Goal: Task Accomplishment & Management: Manage account settings

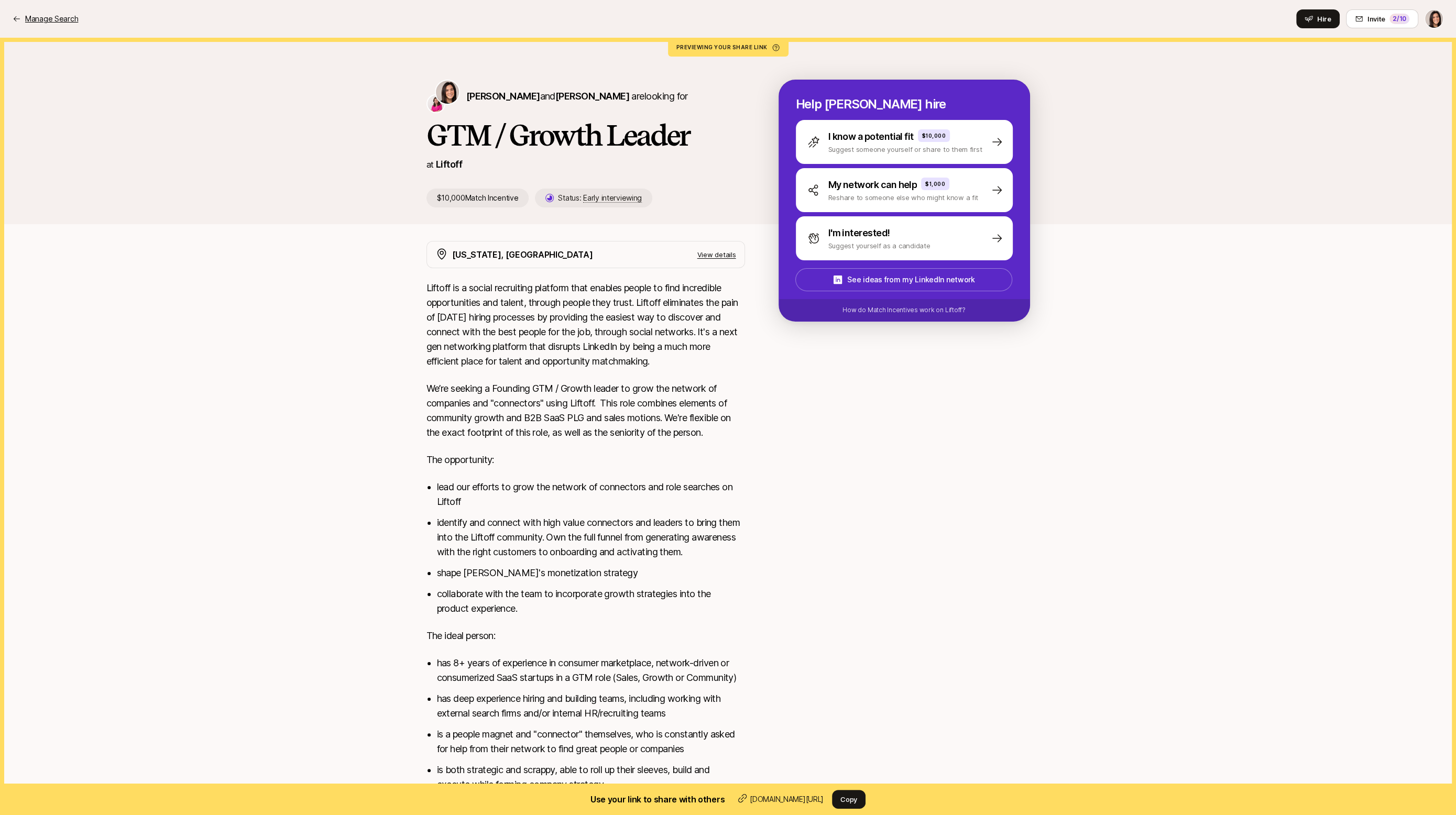
click at [61, 21] on p "Manage Search" at bounding box center [52, 18] width 53 height 12
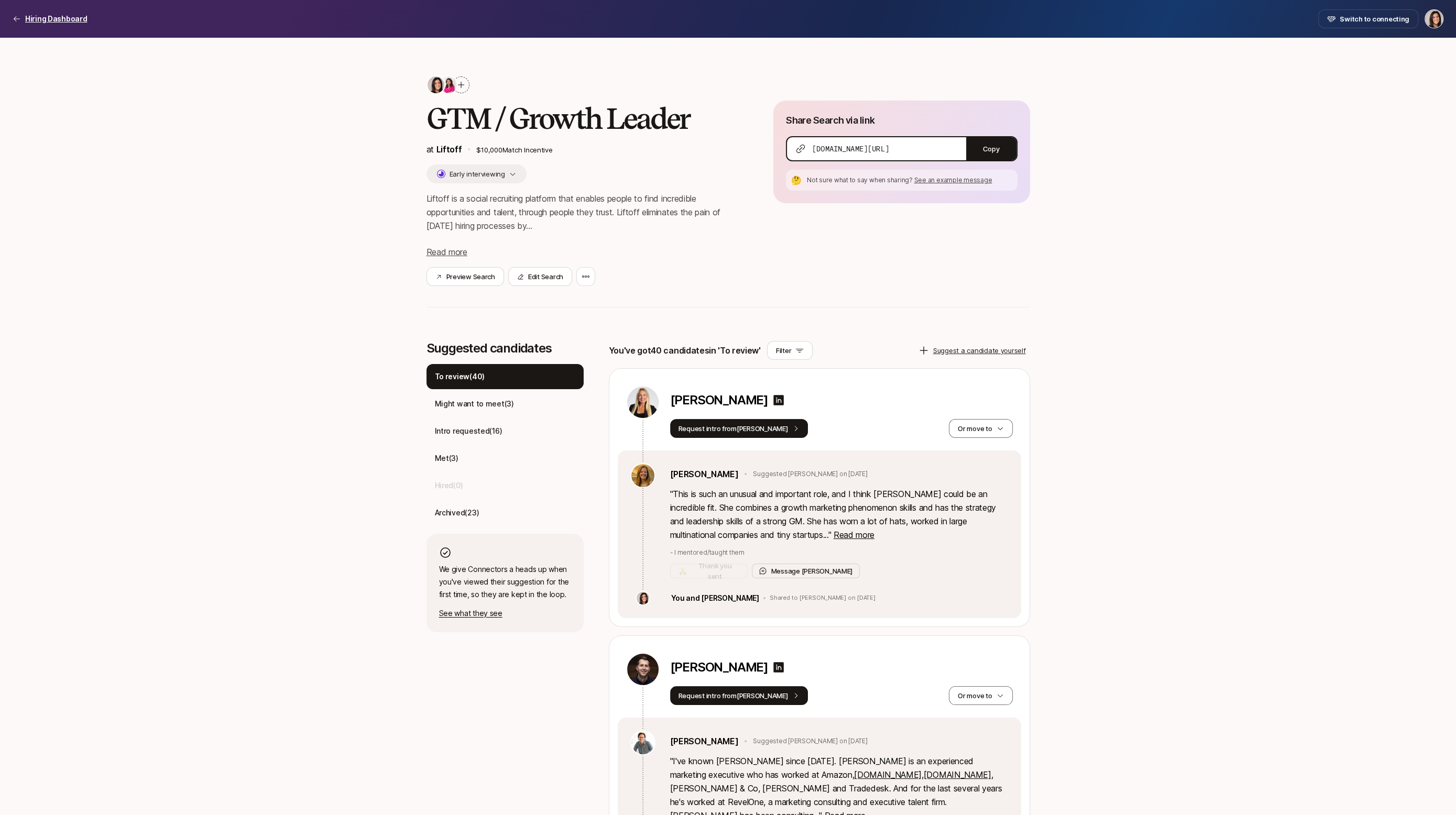
click at [55, 16] on p "Hiring Dashboard" at bounding box center [56, 18] width 62 height 12
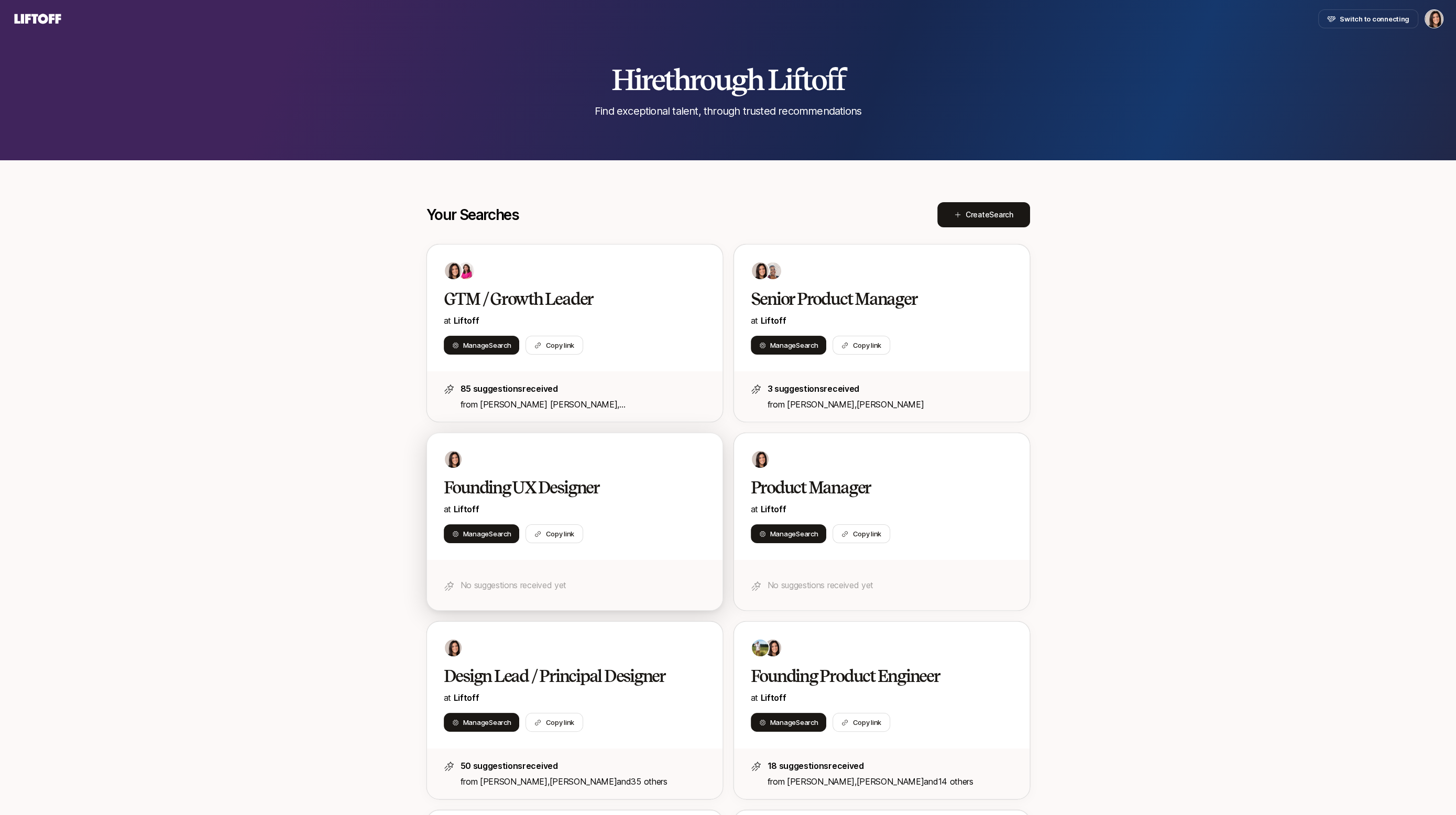
click at [589, 462] on div at bounding box center [574, 460] width 262 height 19
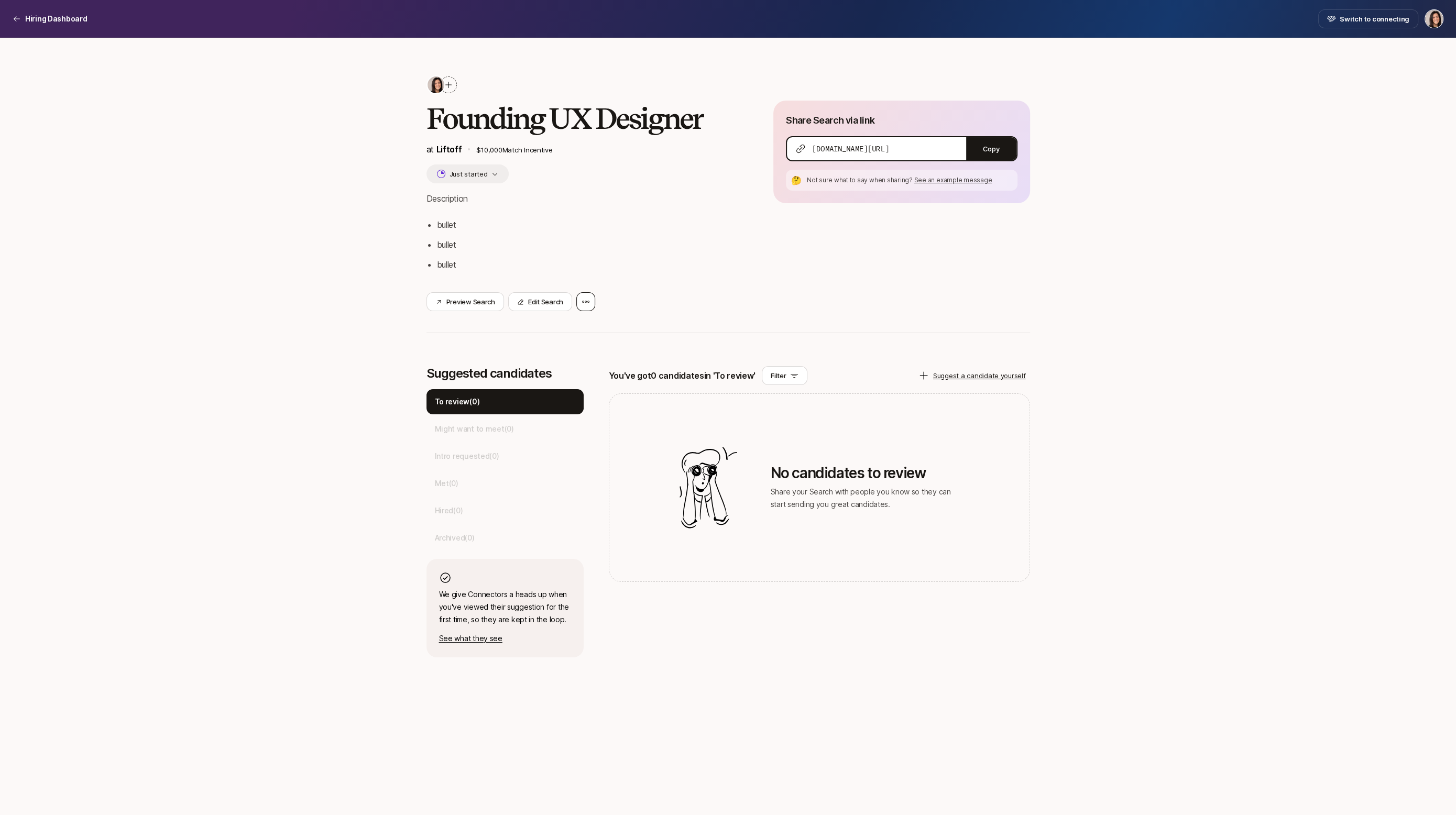
click at [578, 300] on div at bounding box center [586, 302] width 19 height 19
click at [577, 335] on div "Delete Search" at bounding box center [538, 330] width 115 height 29
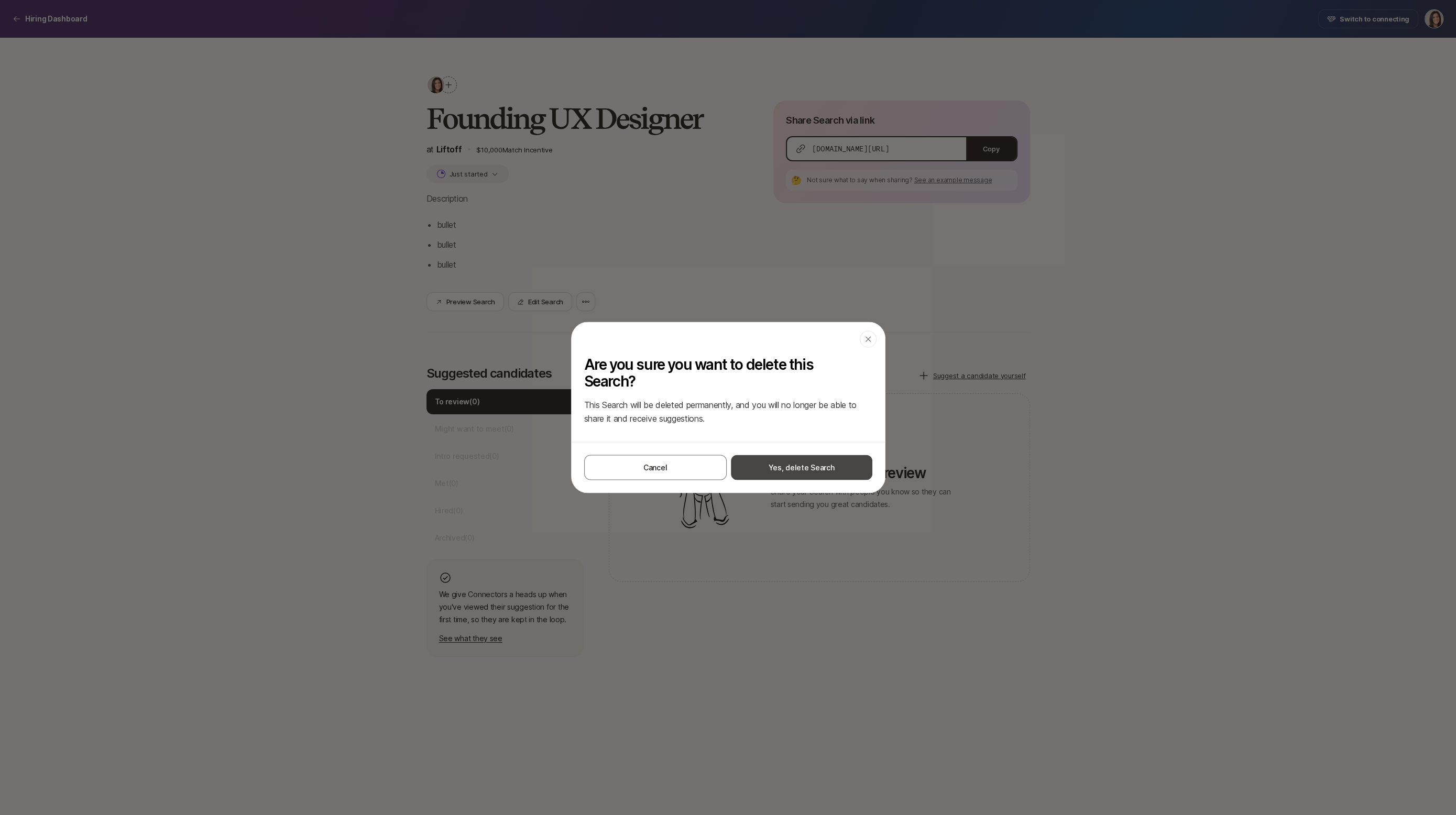
click at [814, 468] on button "Yes, delete Search" at bounding box center [802, 468] width 141 height 25
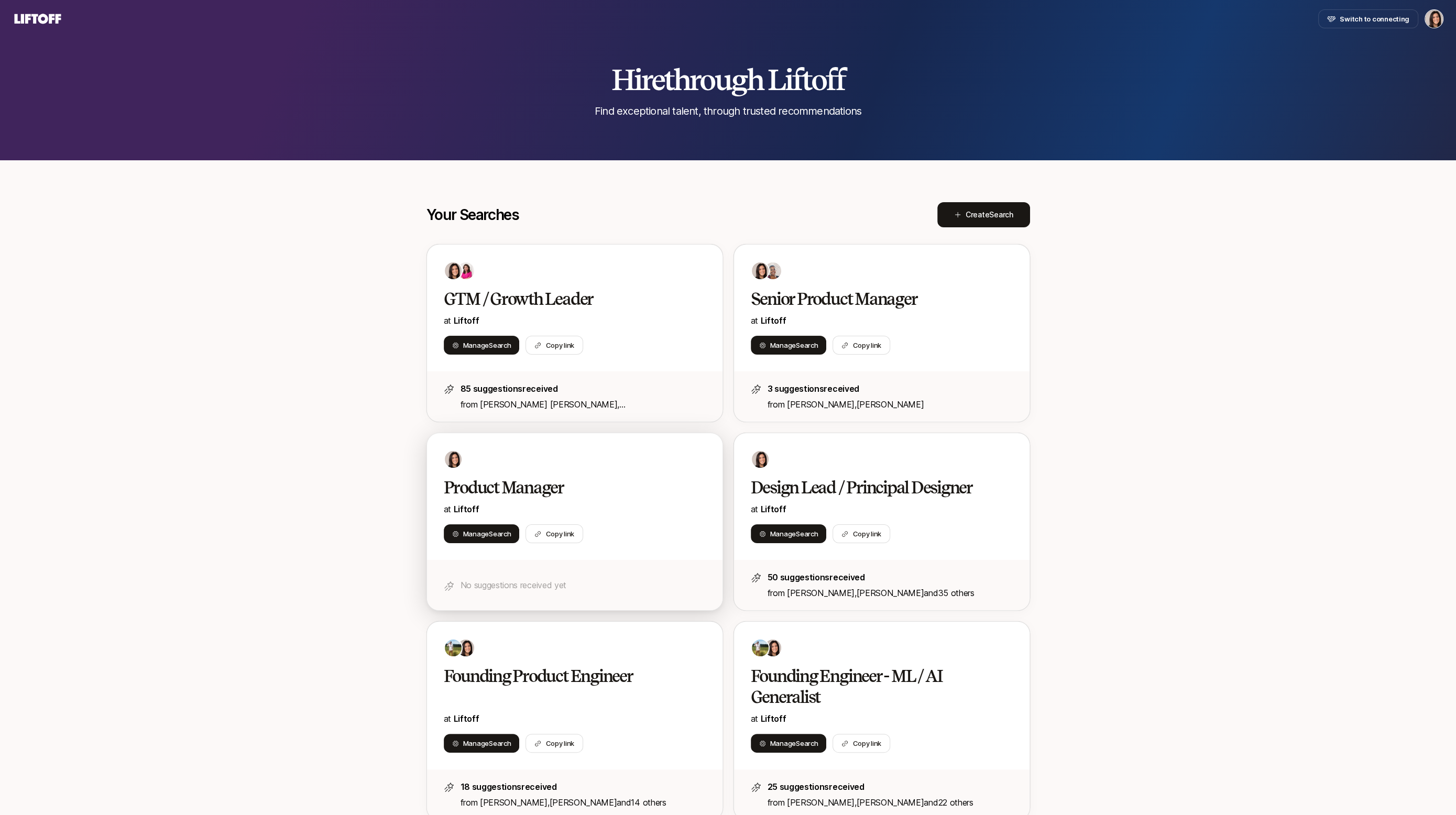
click at [661, 484] on h2 "Product Manager" at bounding box center [564, 488] width 240 height 21
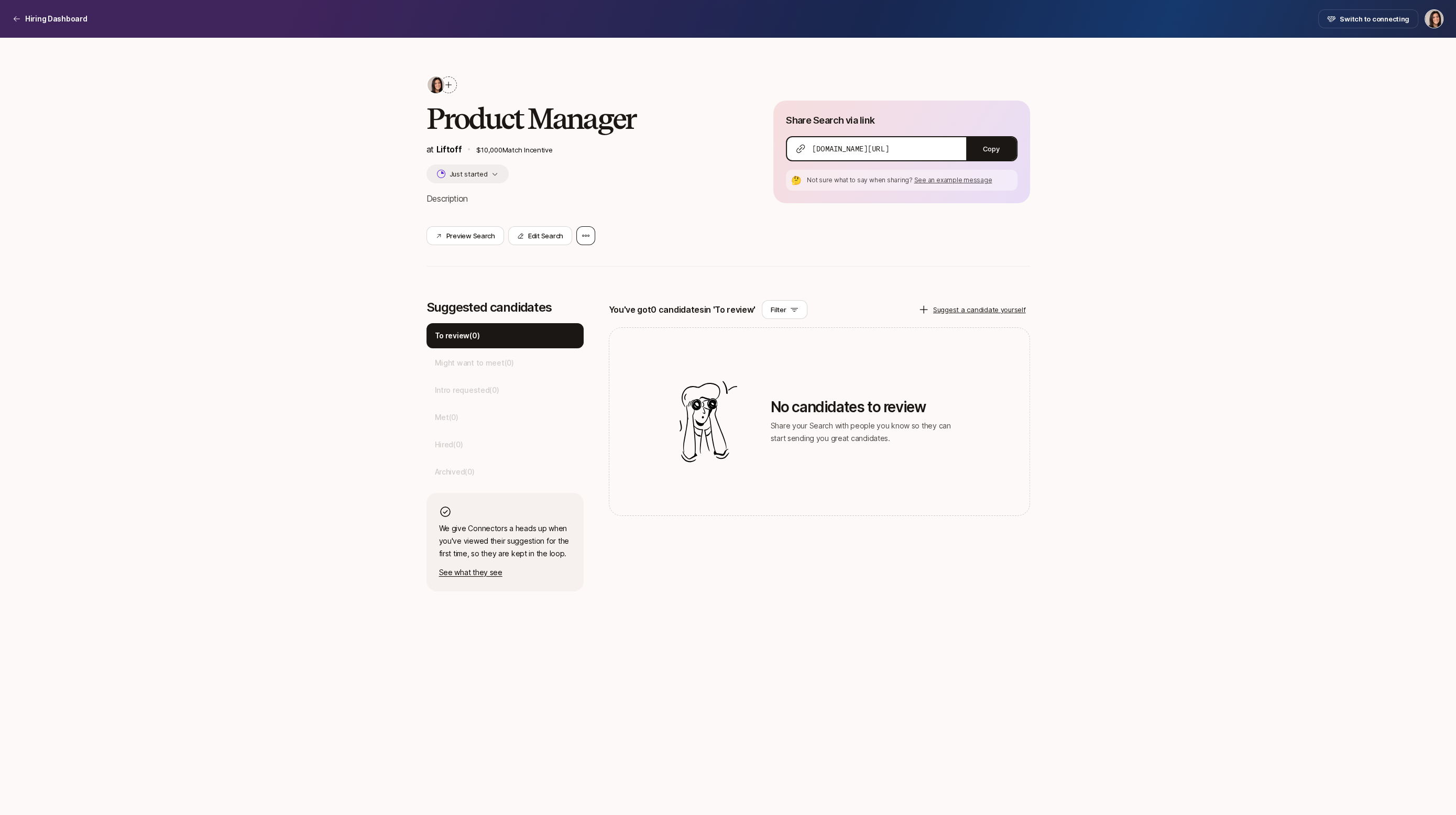
click at [586, 239] on icon at bounding box center [586, 236] width 8 height 8
click at [580, 265] on div "Delete Search" at bounding box center [538, 264] width 115 height 29
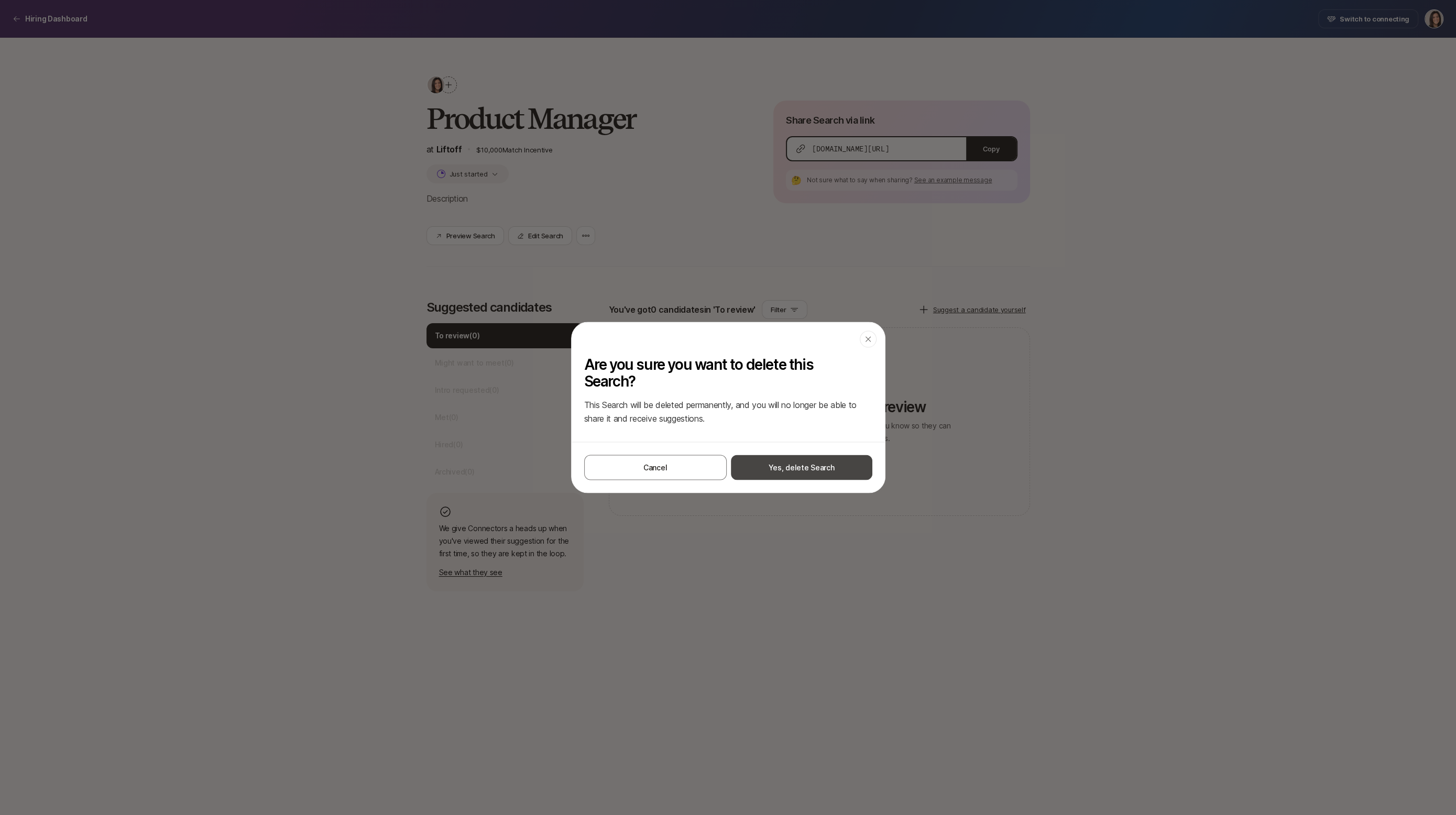
click at [785, 463] on button "Yes, delete Search" at bounding box center [802, 468] width 141 height 25
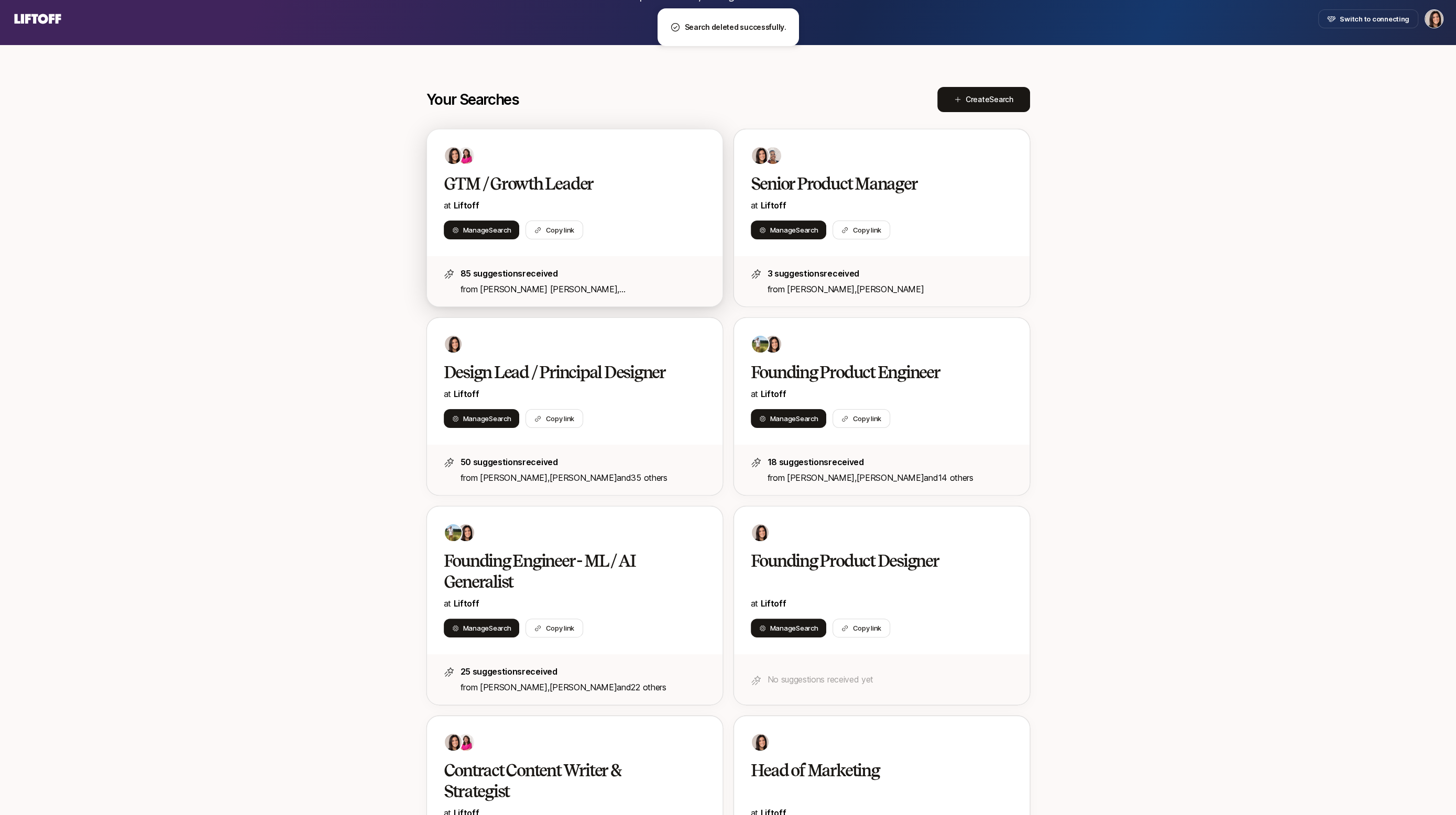
scroll to position [140, 0]
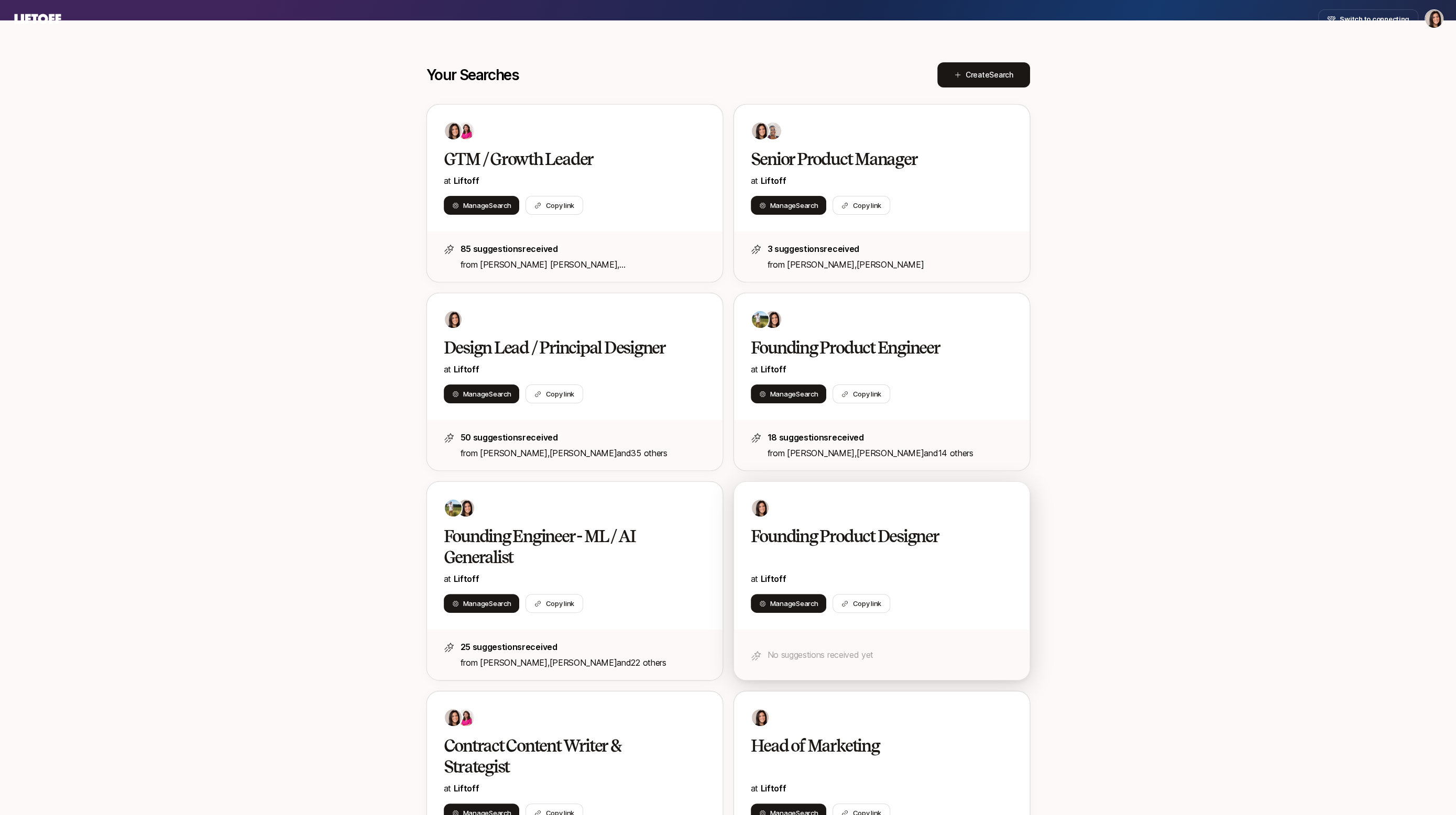
click at [820, 499] on div at bounding box center [882, 508] width 262 height 19
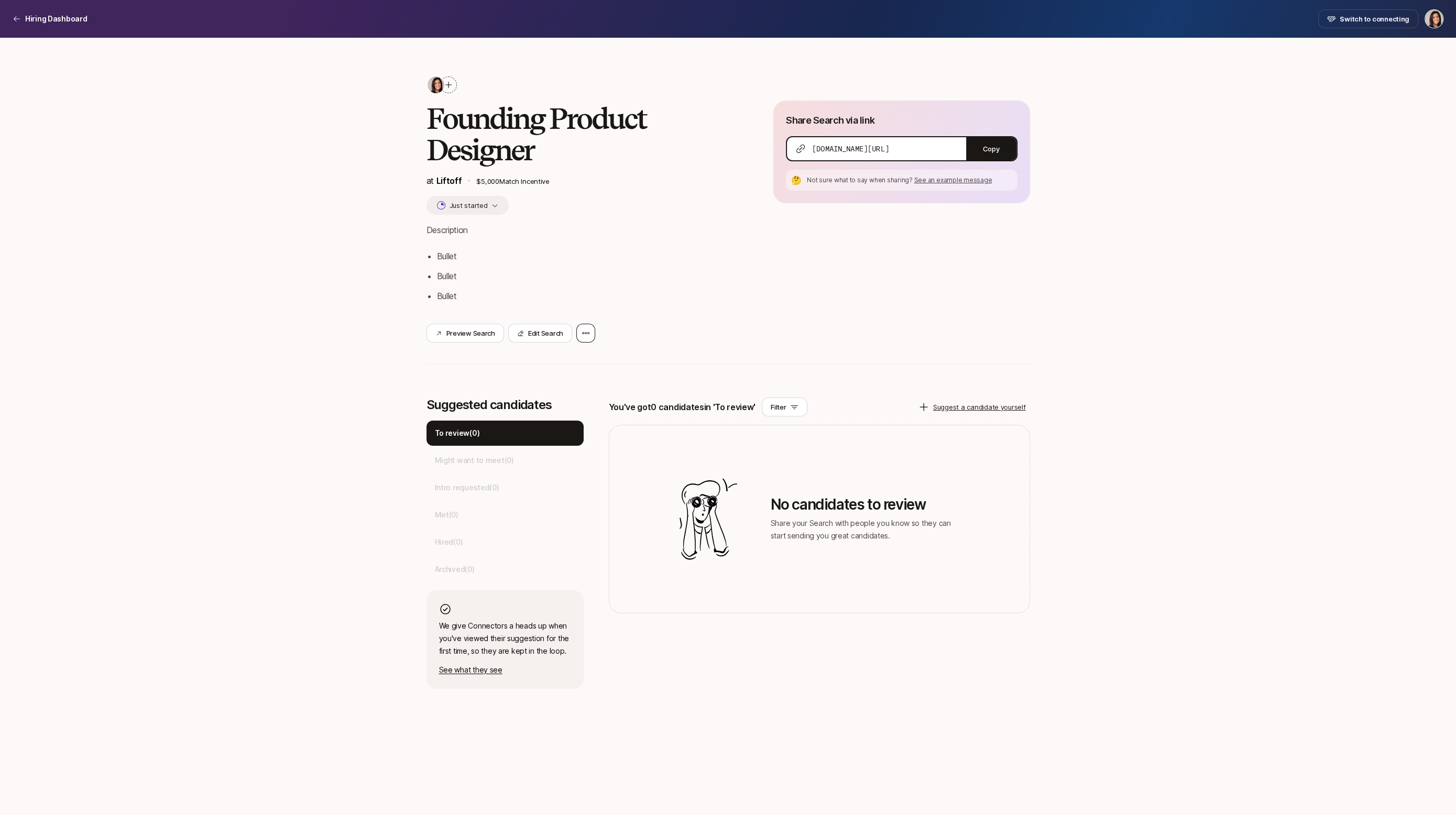
click at [581, 337] on div at bounding box center [586, 333] width 19 height 19
click at [577, 358] on div "Delete Search" at bounding box center [538, 361] width 115 height 29
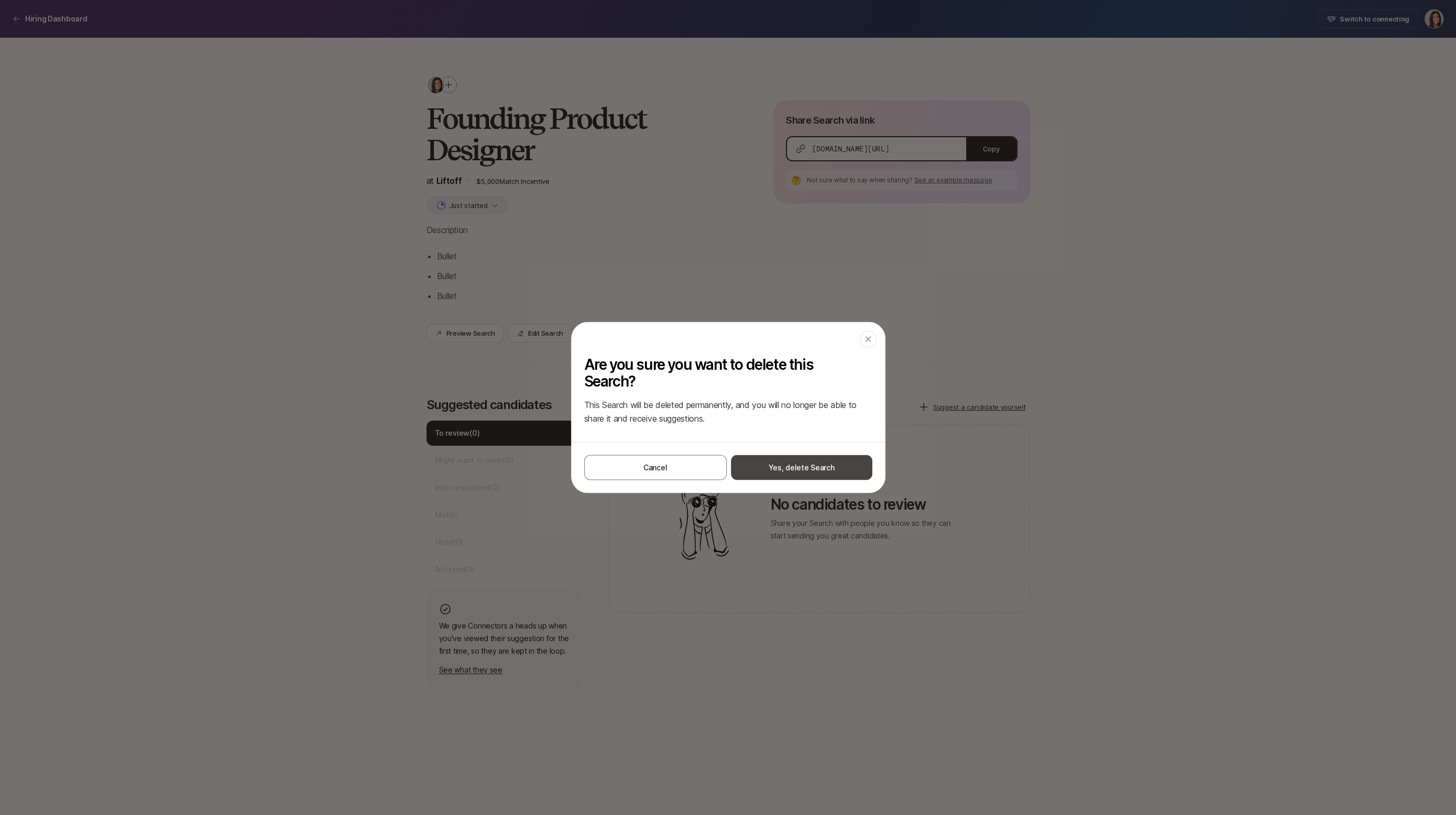
click at [793, 472] on button "Yes, delete Search" at bounding box center [802, 468] width 141 height 25
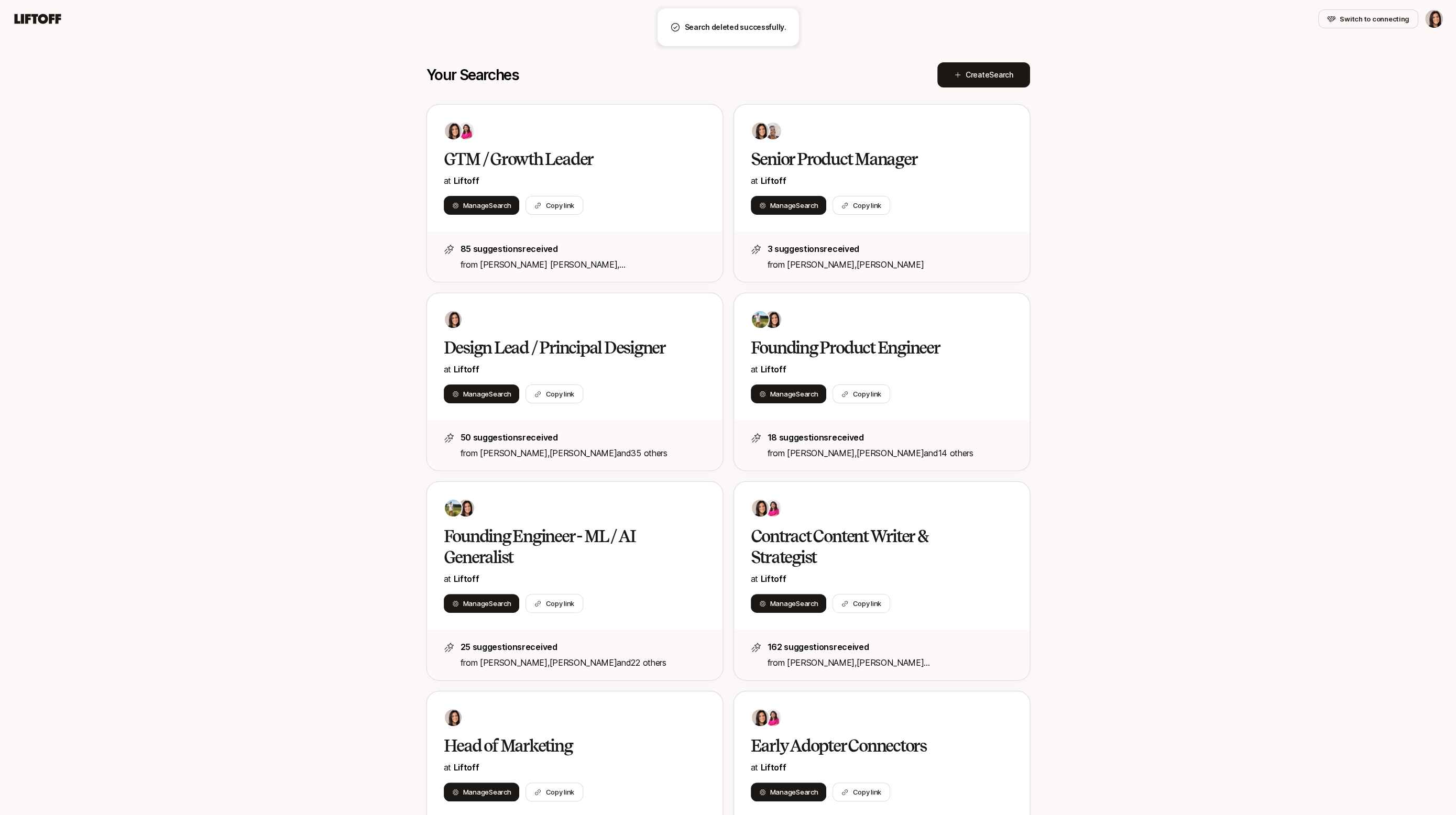
scroll to position [398, 0]
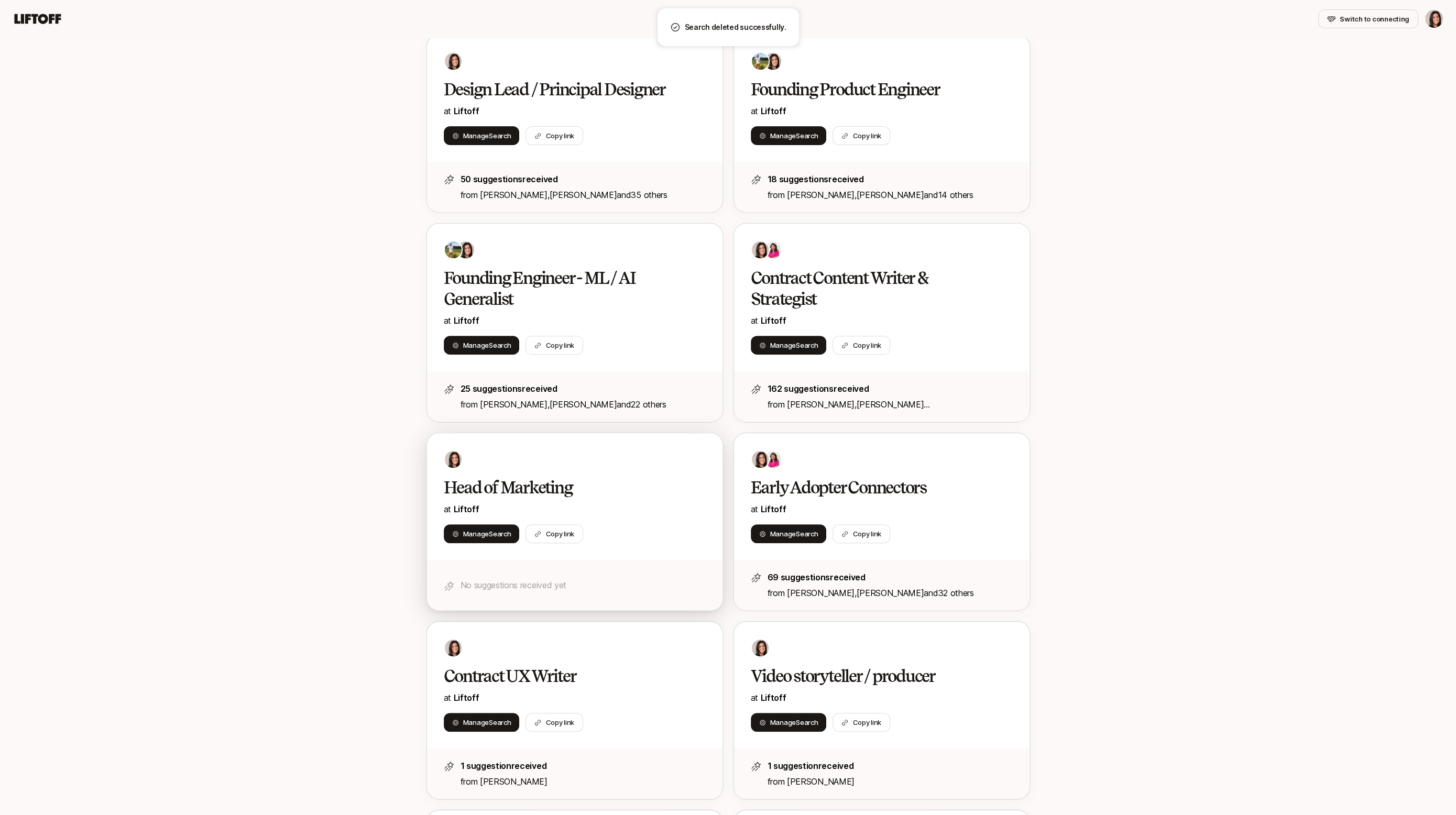
click at [651, 530] on div "Manage Search Copy link" at bounding box center [574, 534] width 262 height 19
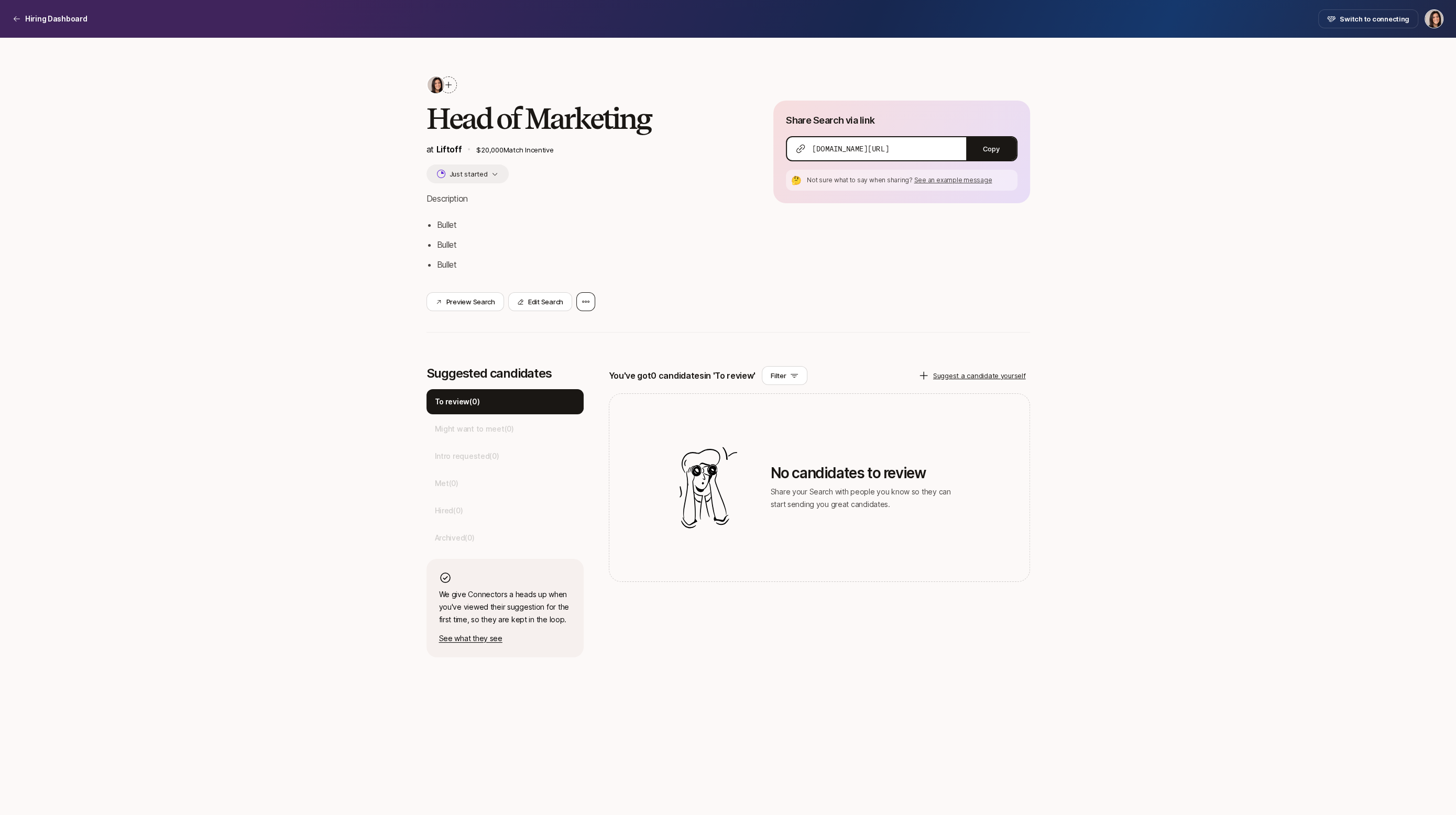
click at [589, 298] on icon at bounding box center [586, 302] width 8 height 8
click at [587, 318] on div "Delete Search" at bounding box center [538, 330] width 115 height 29
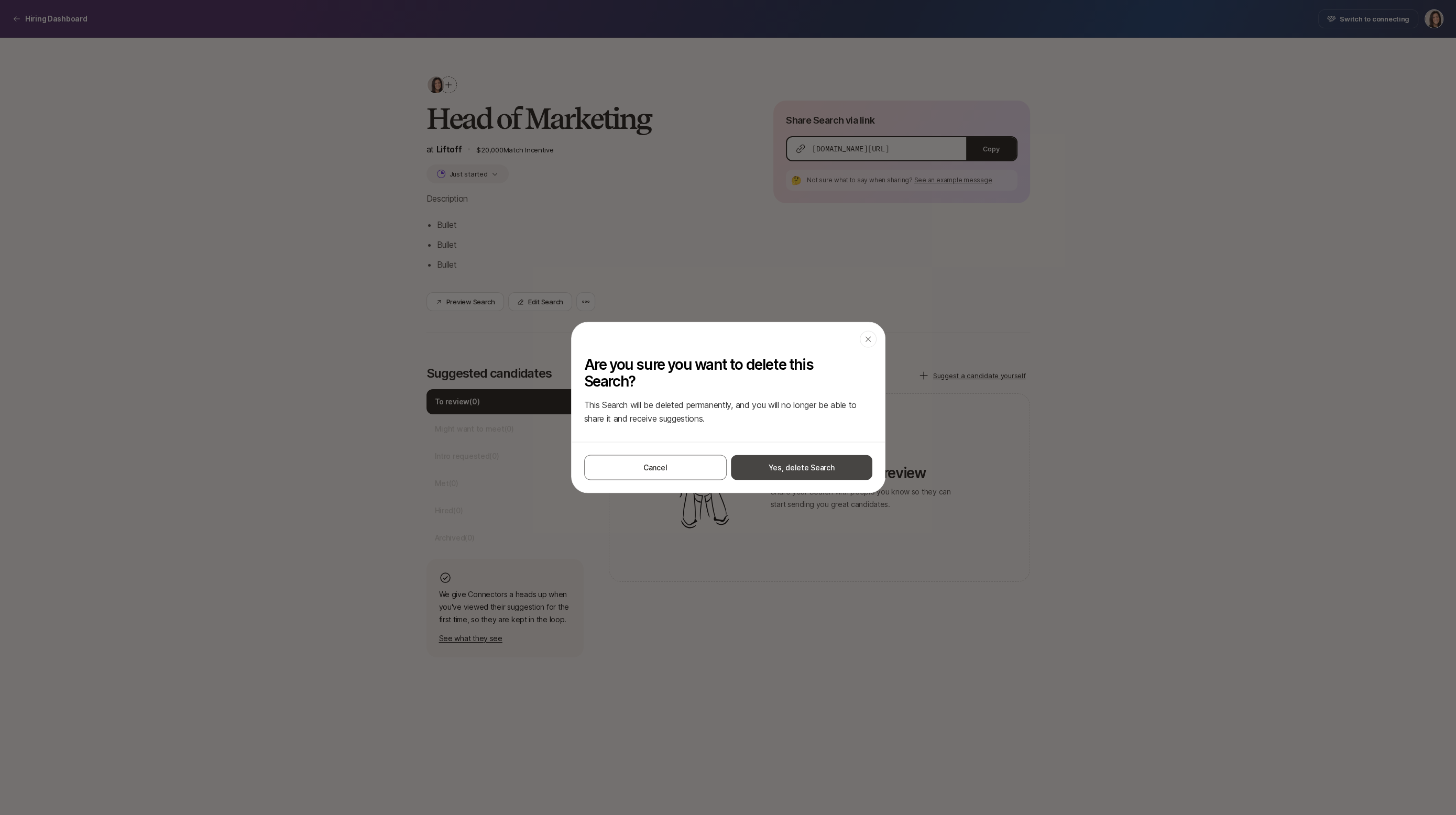
click at [759, 463] on button "Yes, delete Search" at bounding box center [802, 468] width 141 height 25
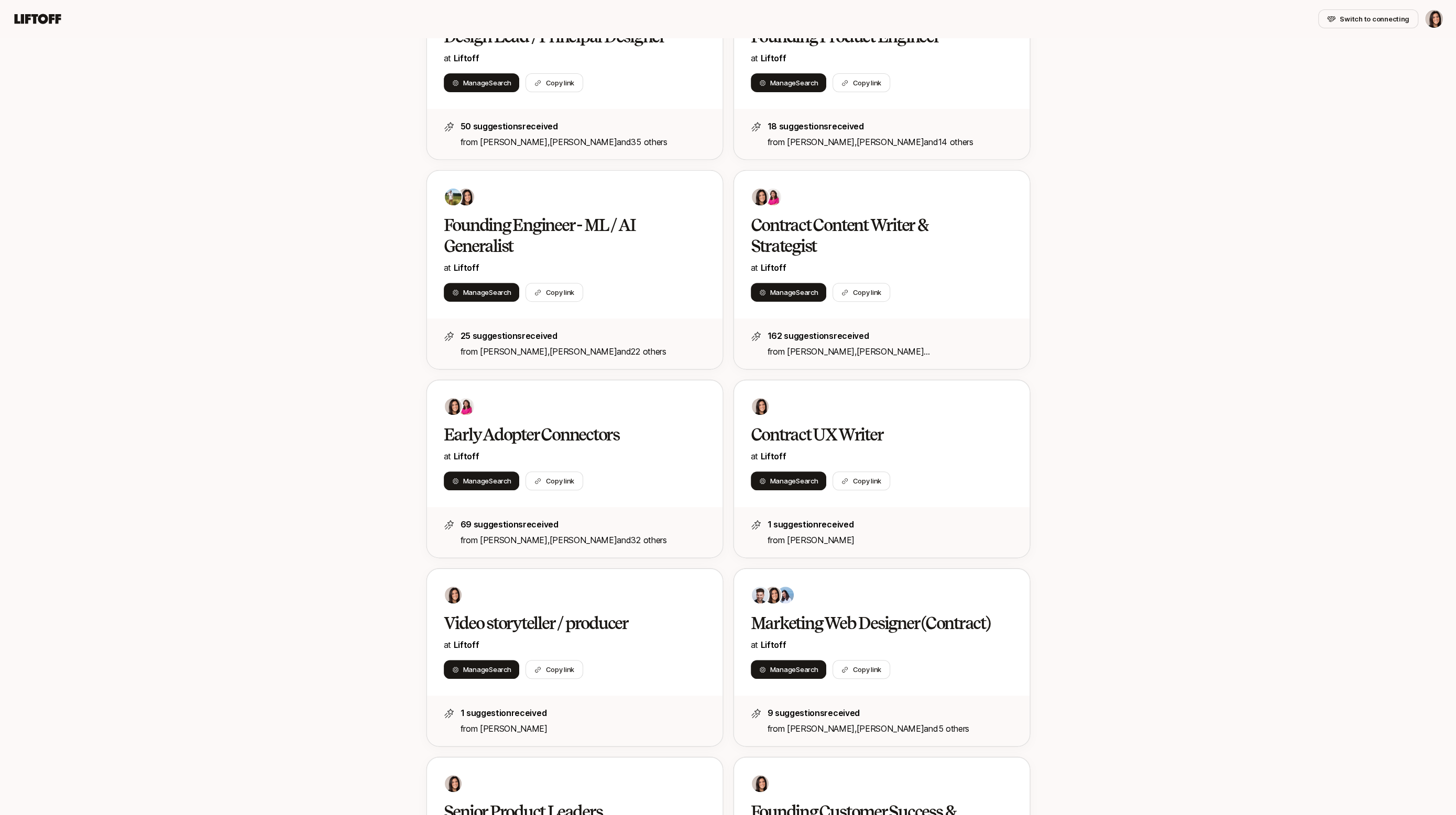
scroll to position [553, 0]
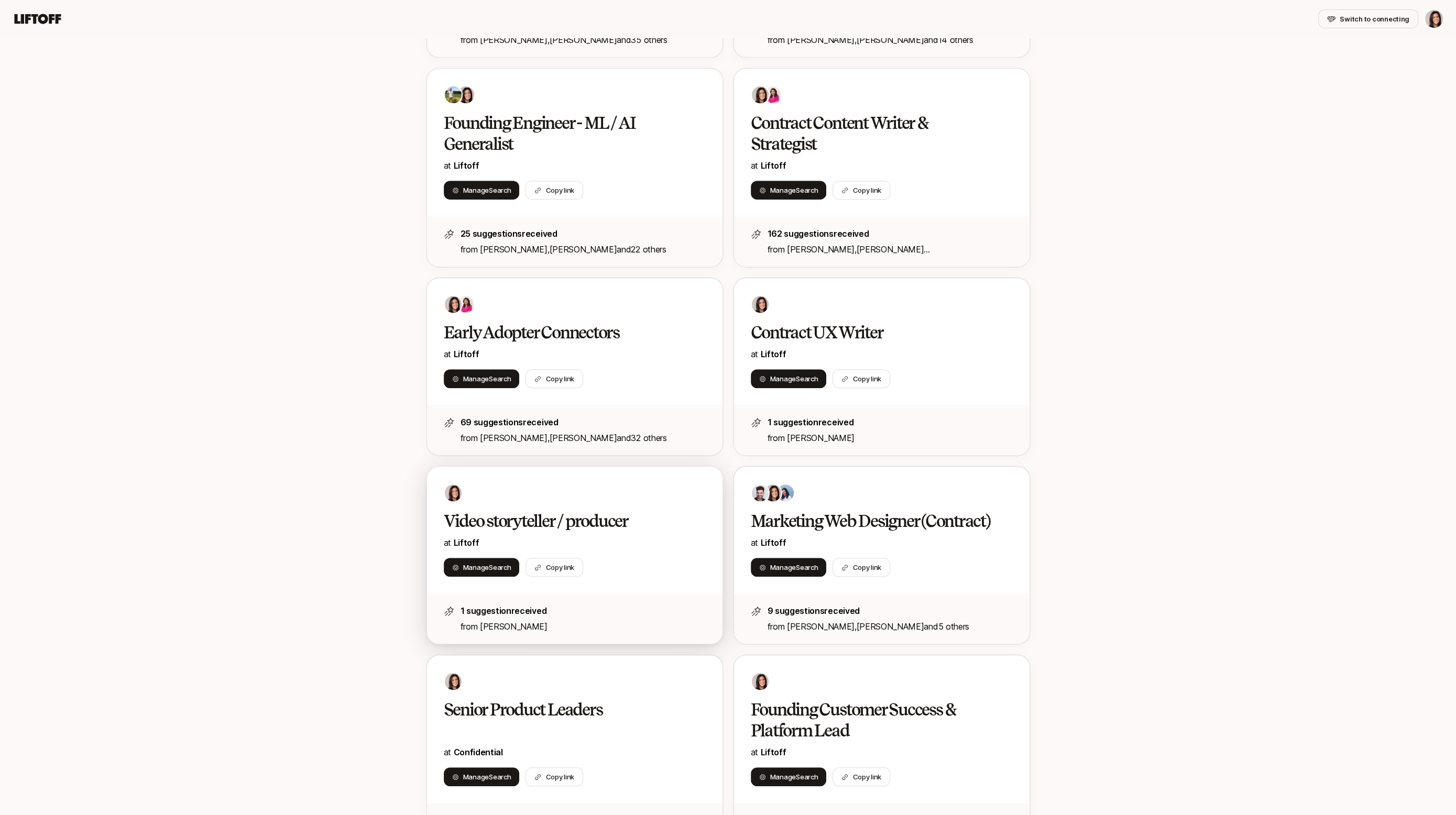
click at [504, 497] on div at bounding box center [574, 493] width 262 height 19
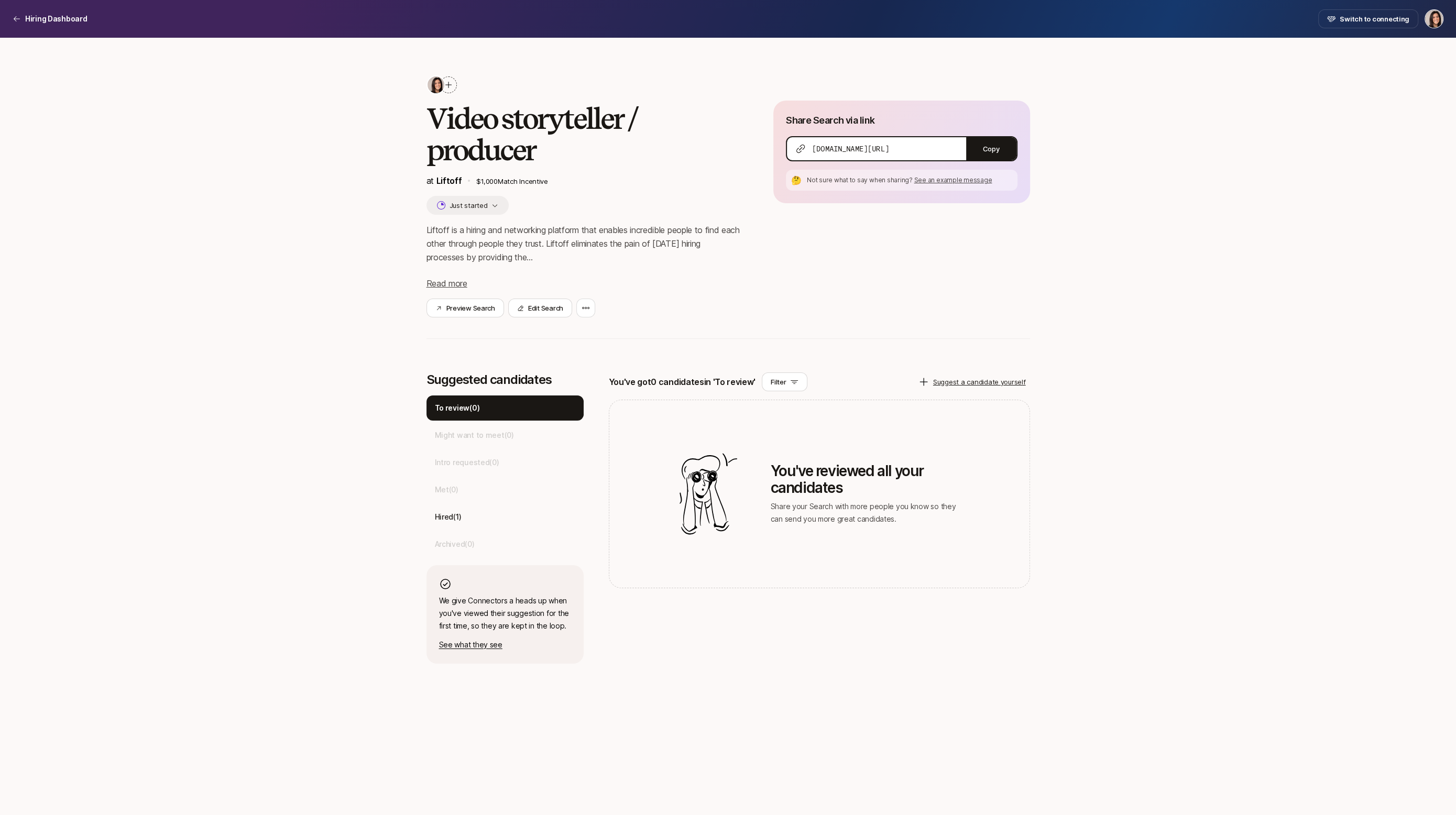
click at [24, 10] on div "Hiring Dashboard Switch to connecting" at bounding box center [727, 19] width 1431 height 19
